Goal: Obtain resource: Download file/media

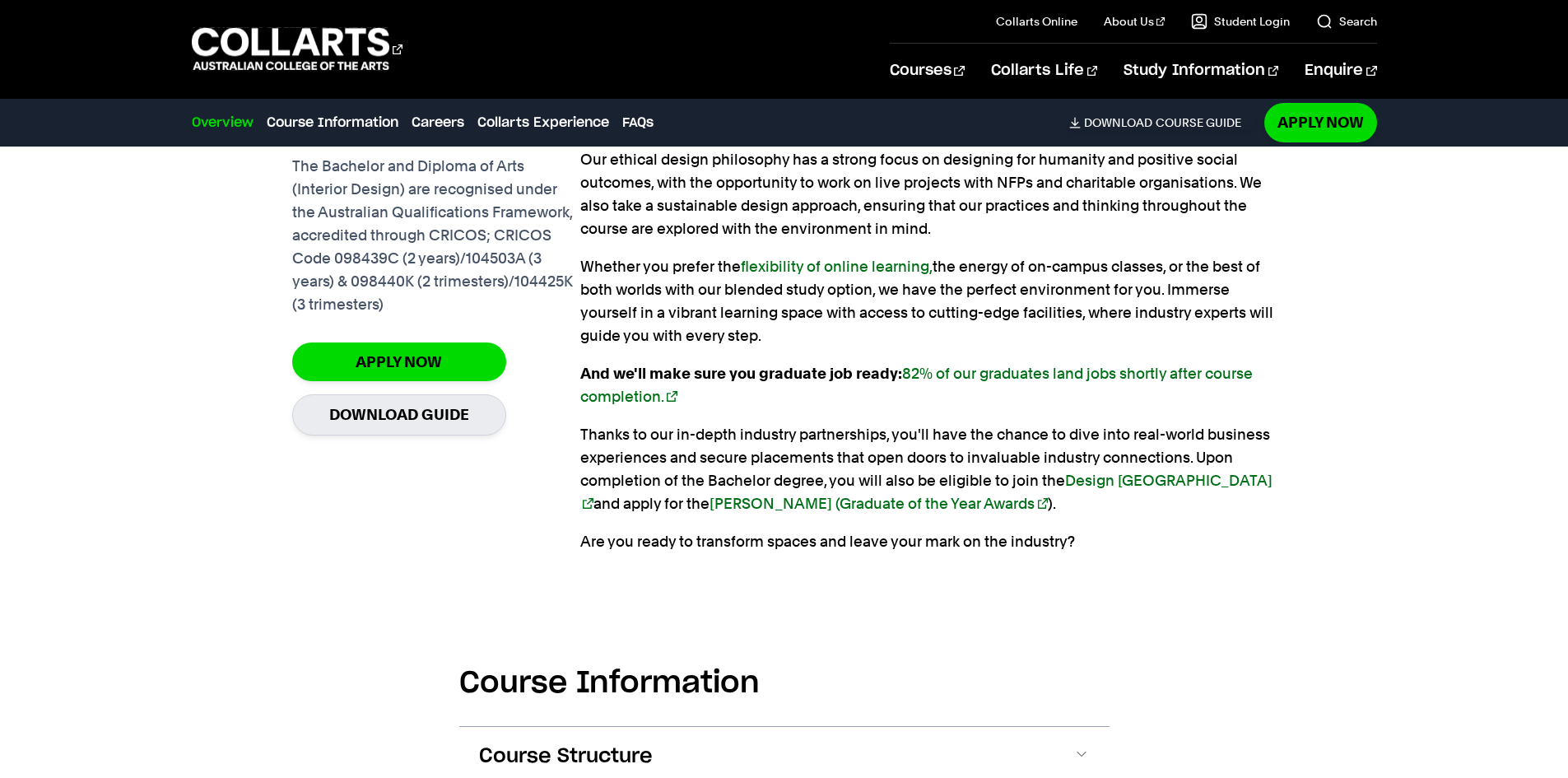
scroll to position [1318, 0]
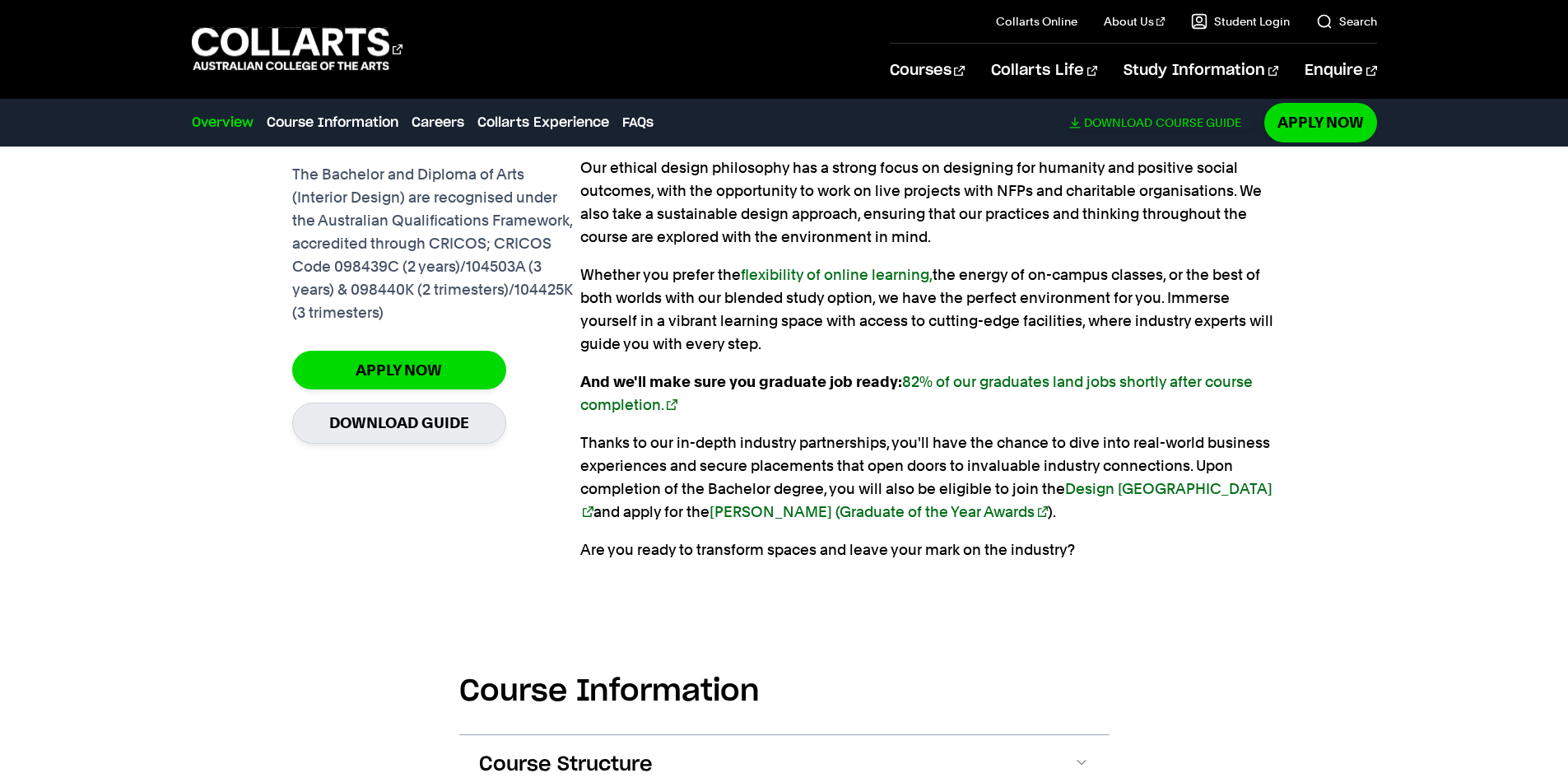
drag, startPoint x: 1142, startPoint y: 117, endPoint x: 1109, endPoint y: 117, distance: 33.0
click at [1109, 117] on span "Download" at bounding box center [1117, 123] width 68 height 15
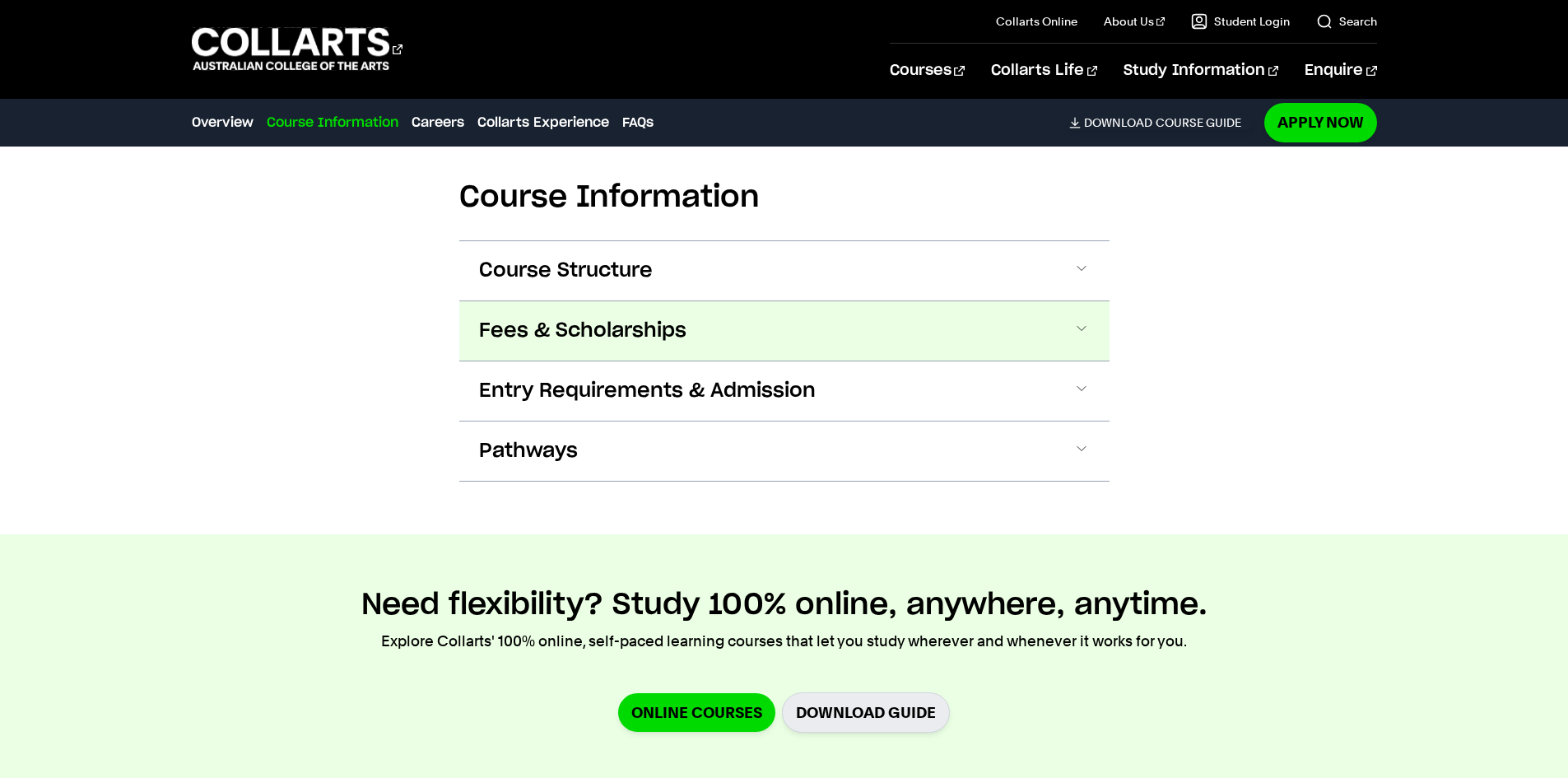
click at [581, 358] on button "Fees & Scholarships" at bounding box center [784, 331] width 650 height 60
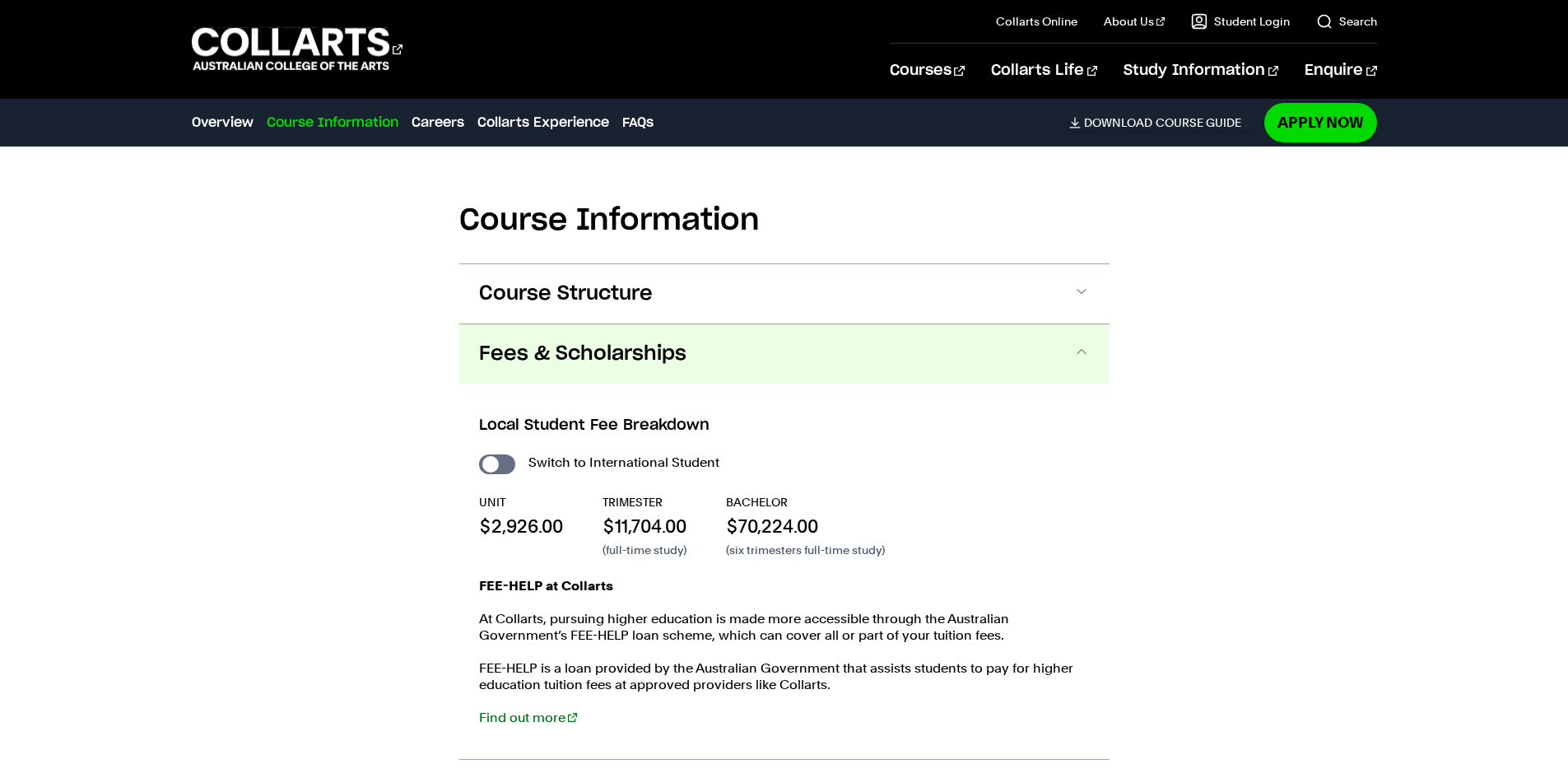
scroll to position [1553, 0]
